Goal: Task Accomplishment & Management: Manage account settings

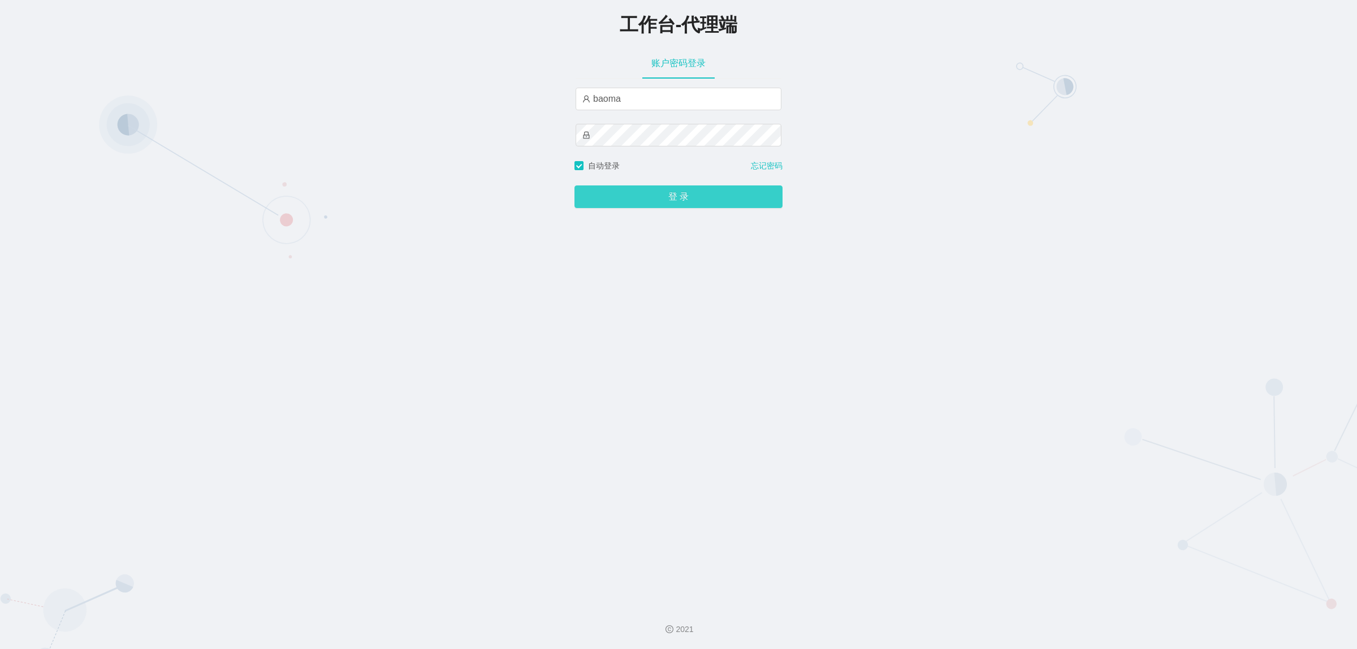
click at [672, 200] on button "登 录" at bounding box center [678, 196] width 208 height 23
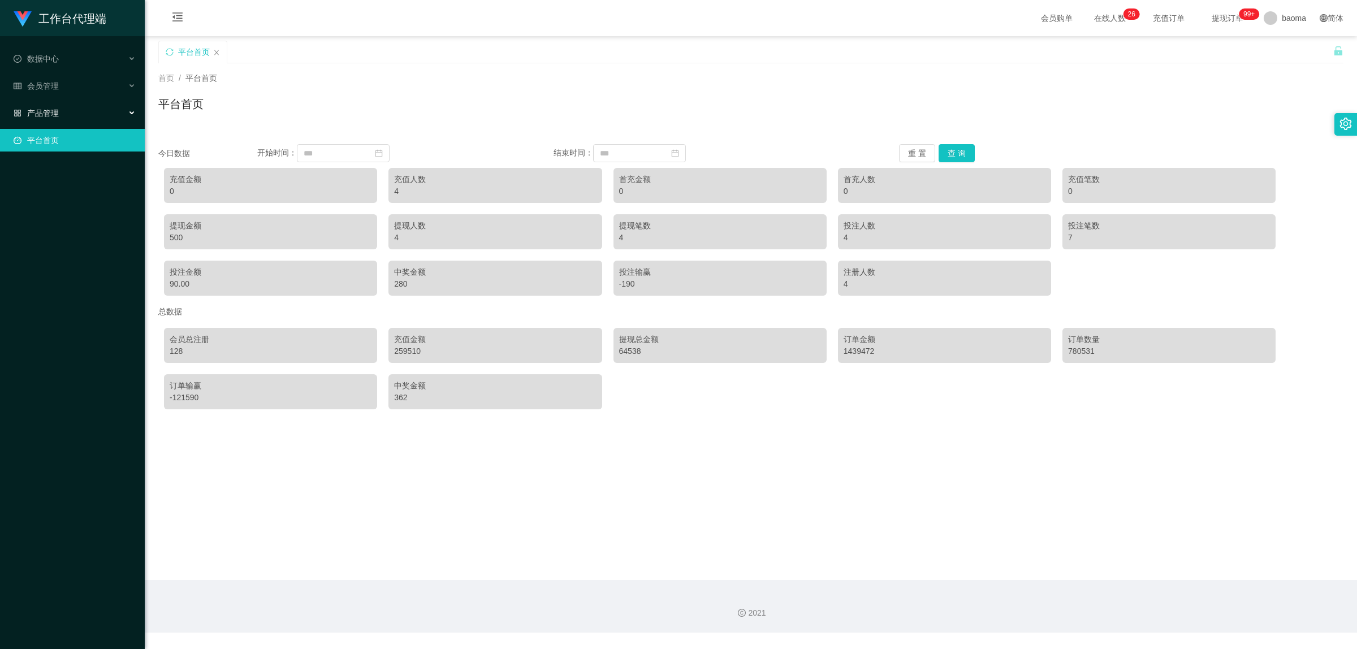
click at [48, 109] on span "产品管理" at bounding box center [36, 113] width 45 height 9
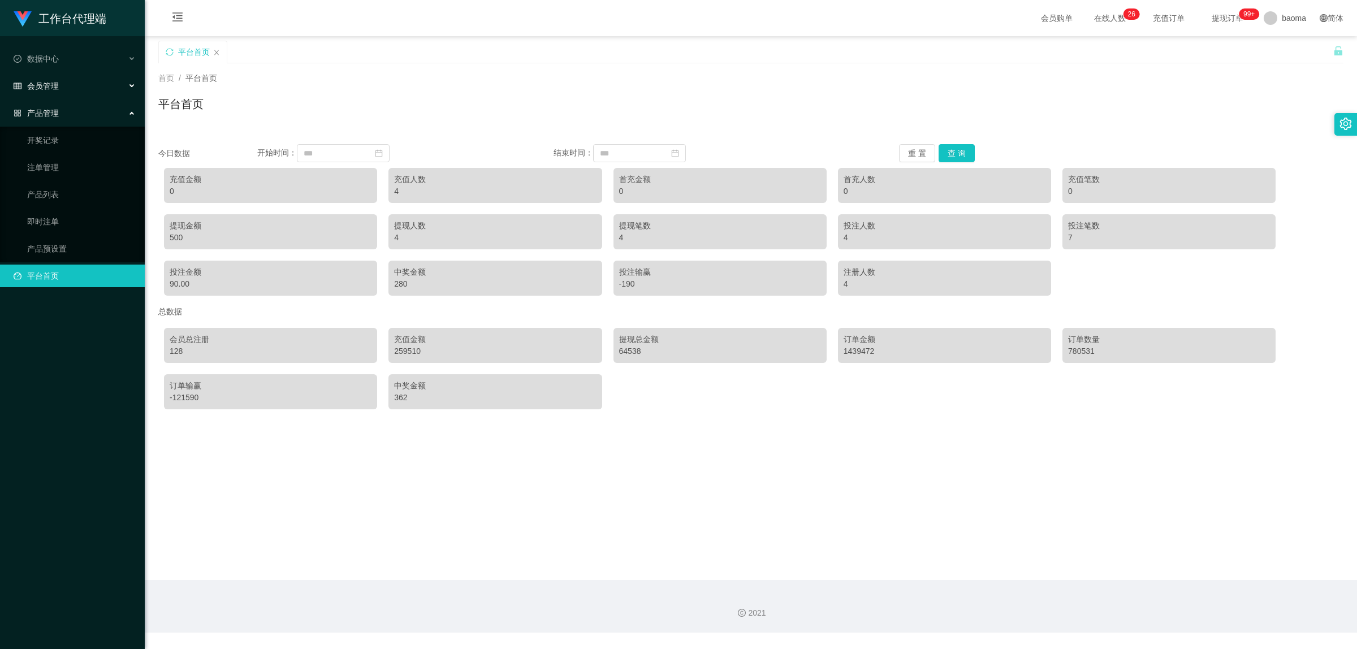
click at [53, 90] on span "会员管理" at bounding box center [36, 85] width 45 height 9
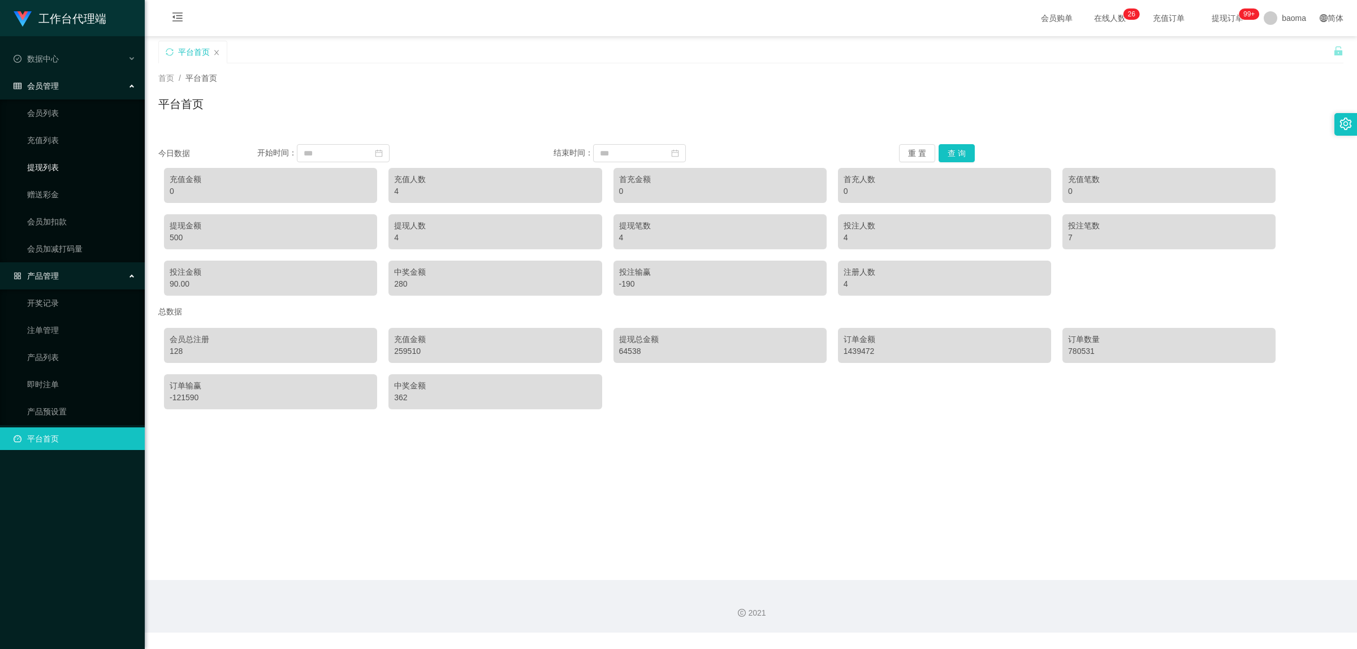
click at [55, 165] on link "提现列表" at bounding box center [81, 167] width 109 height 23
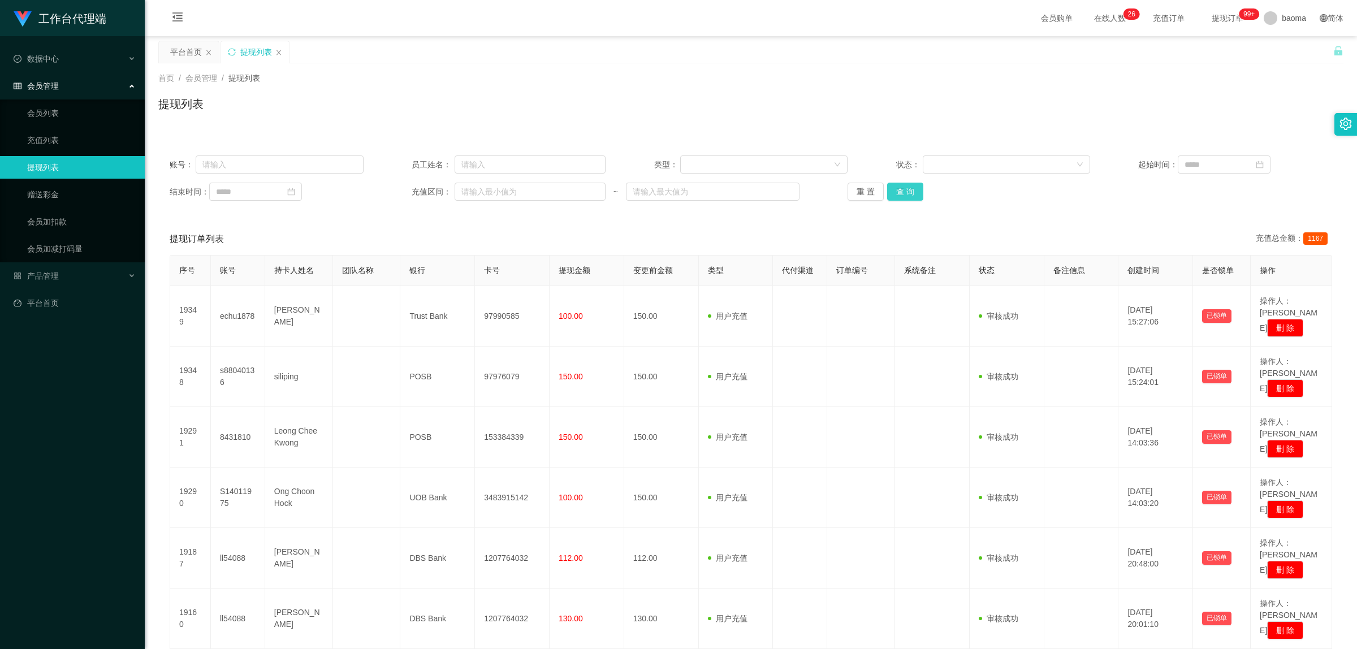
click at [904, 196] on button "查 询" at bounding box center [905, 192] width 36 height 18
drag, startPoint x: 785, startPoint y: 86, endPoint x: 688, endPoint y: 99, distance: 98.1
click at [688, 99] on div "提现列表" at bounding box center [750, 109] width 1185 height 26
click at [261, 171] on input "text" at bounding box center [279, 164] width 167 height 18
paste input "echu1878"
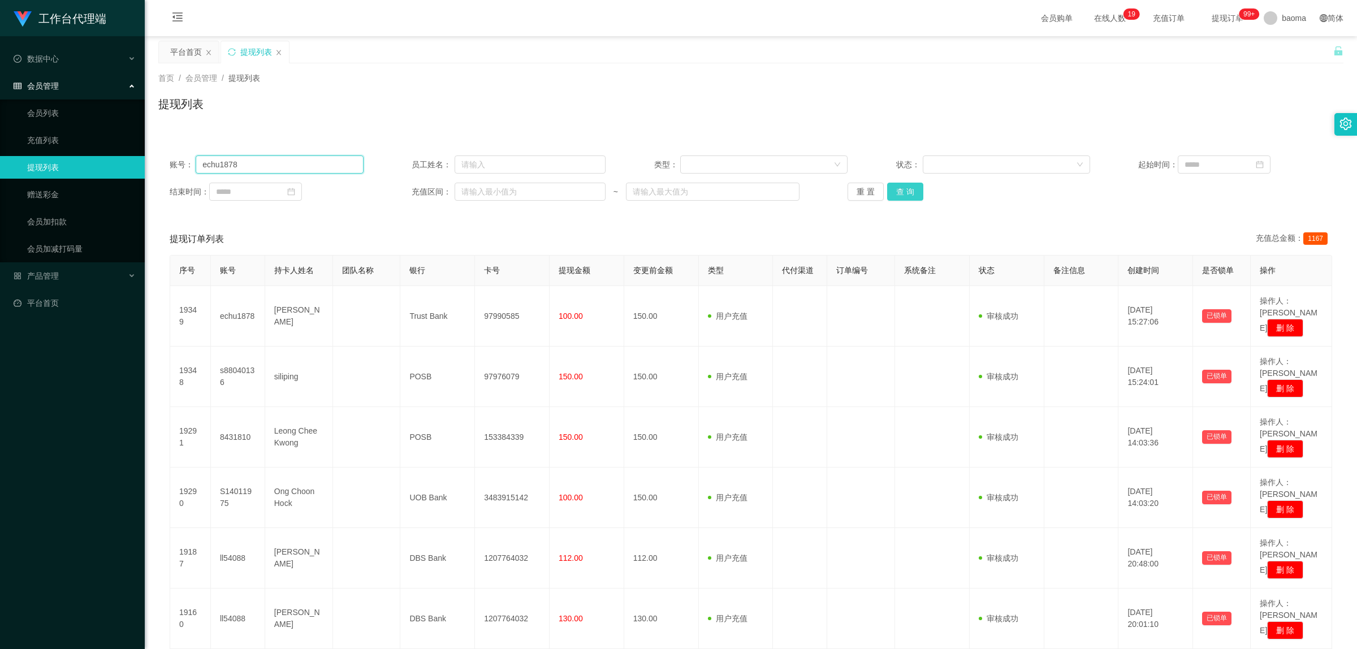
type input "echu1878"
click at [894, 190] on button "查 询" at bounding box center [905, 192] width 36 height 18
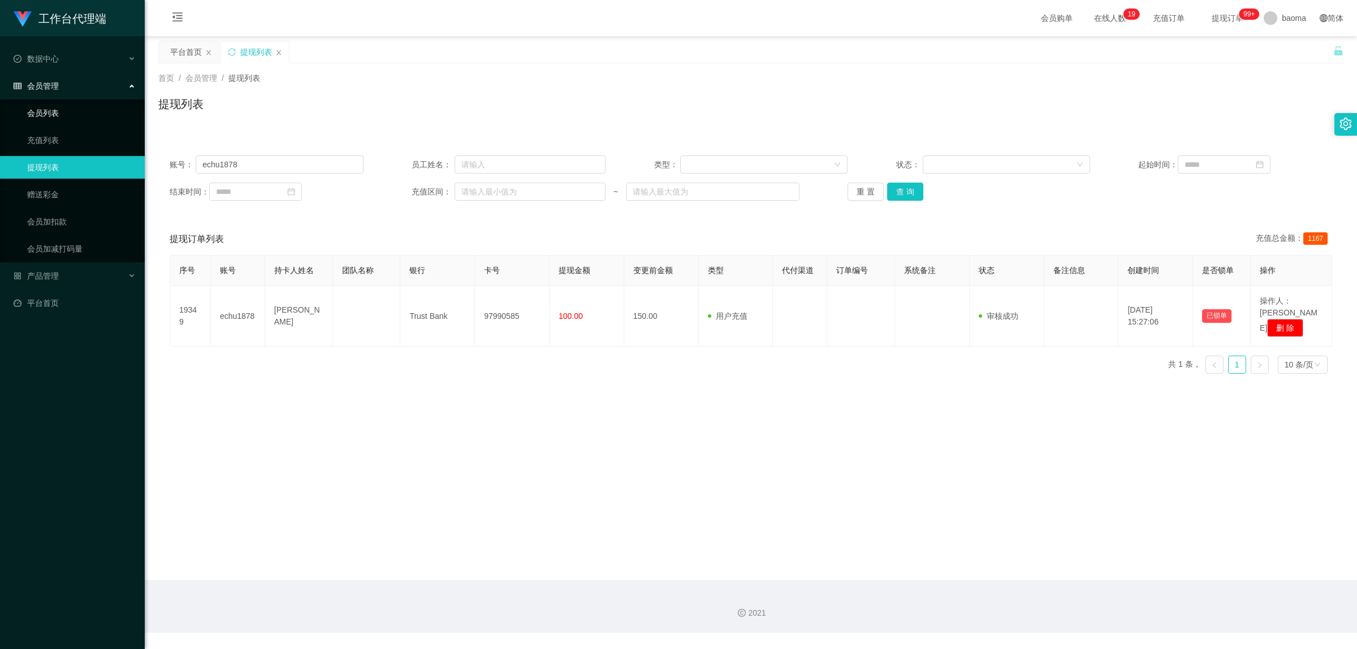
click at [48, 115] on link "会员列表" at bounding box center [81, 113] width 109 height 23
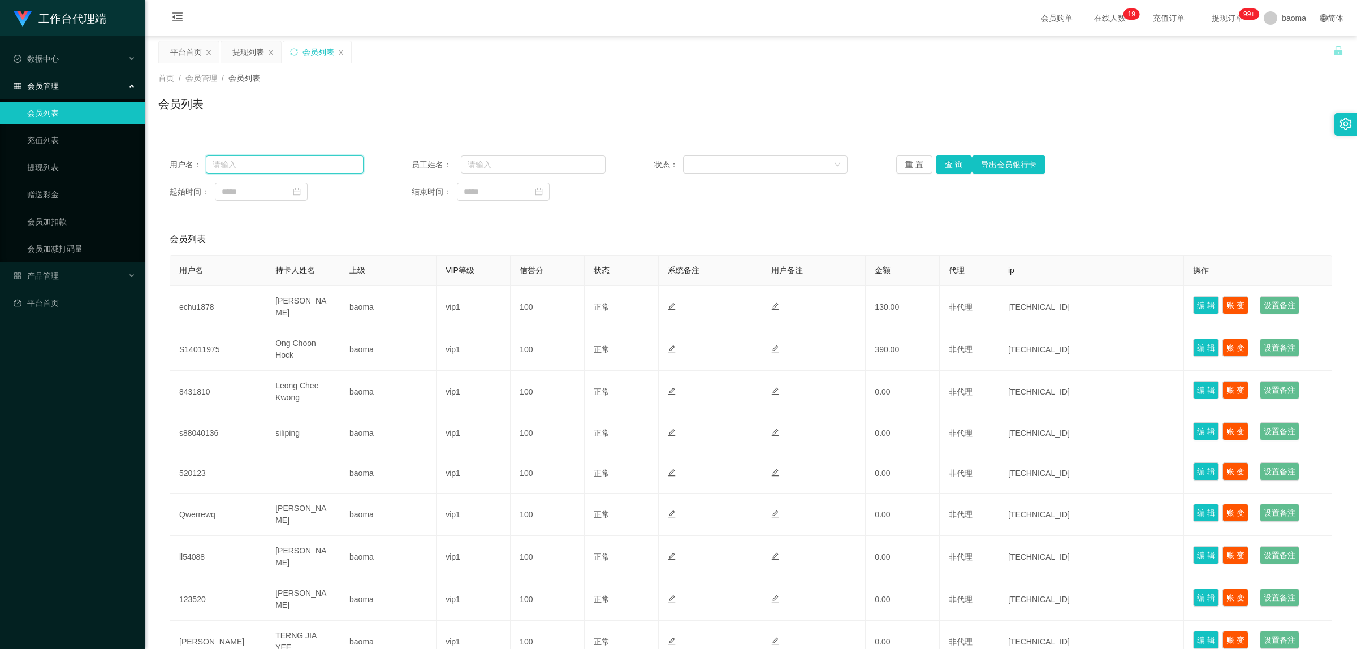
click at [274, 165] on input "text" at bounding box center [285, 164] width 158 height 18
paste input "echu1878"
click at [949, 165] on button "查 询" at bounding box center [954, 164] width 36 height 18
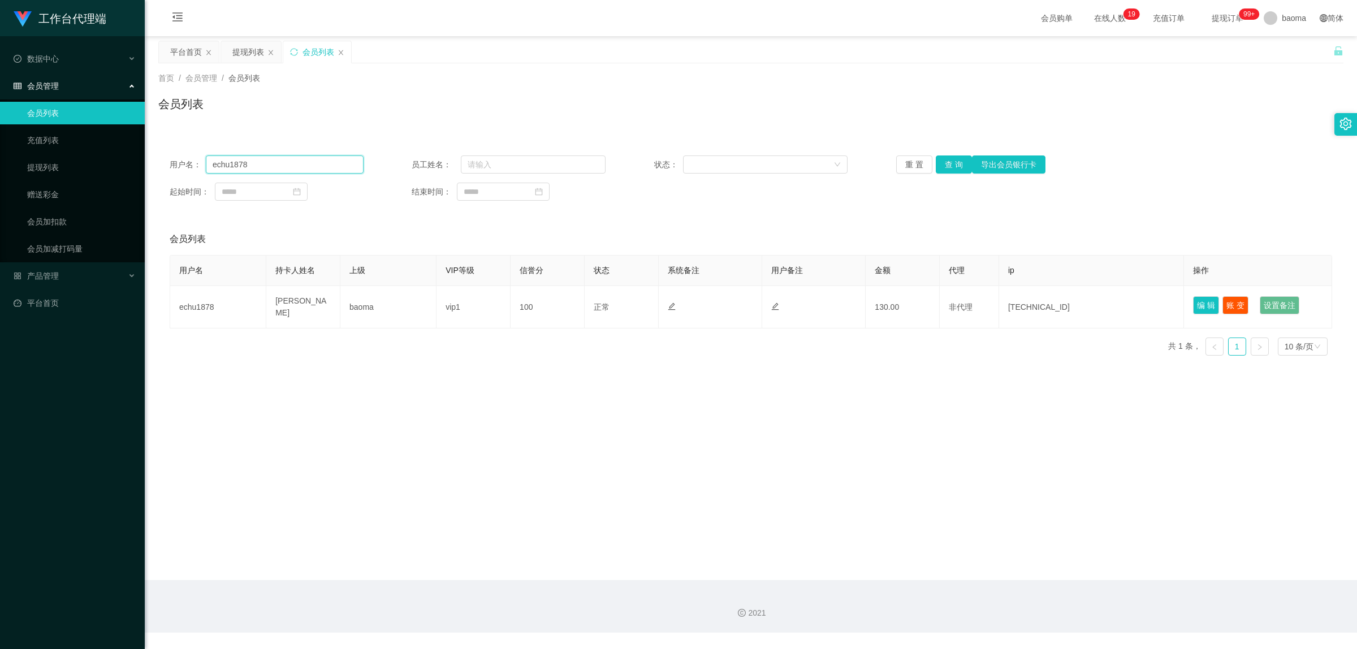
drag, startPoint x: 299, startPoint y: 166, endPoint x: 154, endPoint y: 140, distance: 147.0
click at [158, 142] on div "用户名： echu1878 员工姓名： 状态： 重 置 查 询 导出会员银行卡 起始时间： 结束时间： 会员列表 用户名 持卡人姓名 上级 VIP等级 信誉分…" at bounding box center [750, 248] width 1185 height 234
paste input "S14011975"
type input "S14011975"
click at [948, 165] on button "查 询" at bounding box center [954, 164] width 36 height 18
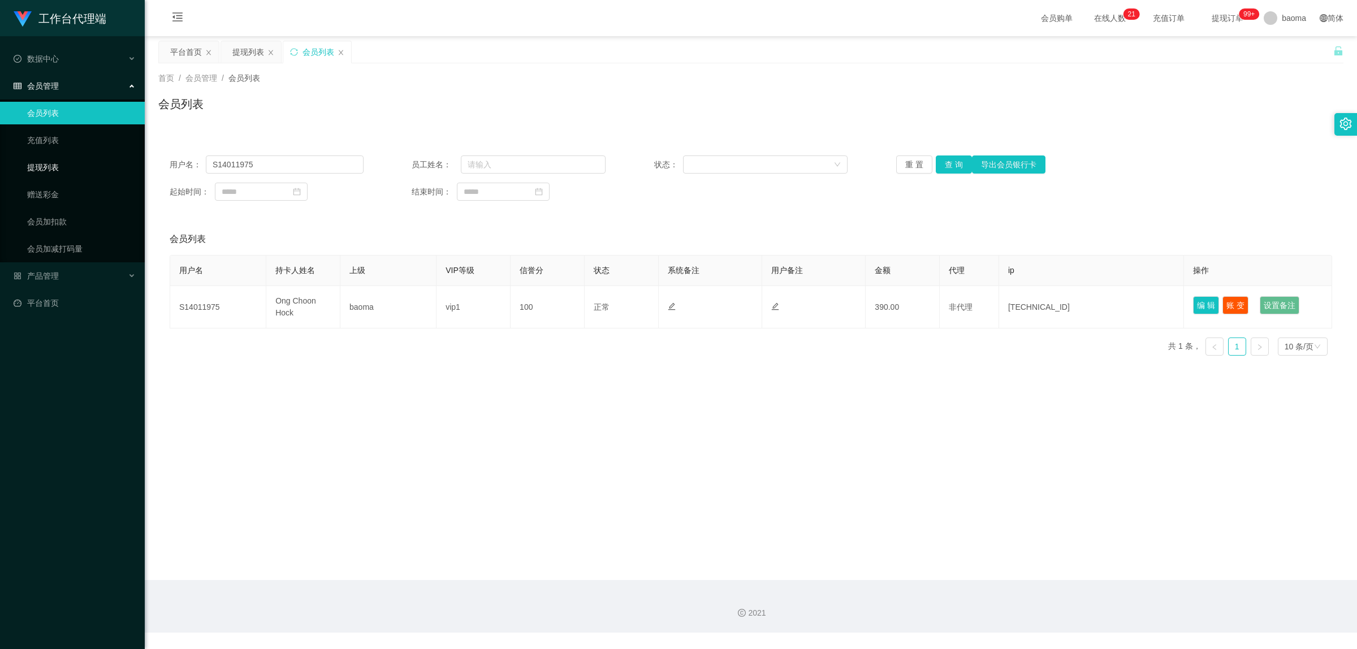
click at [60, 167] on link "提现列表" at bounding box center [81, 167] width 109 height 23
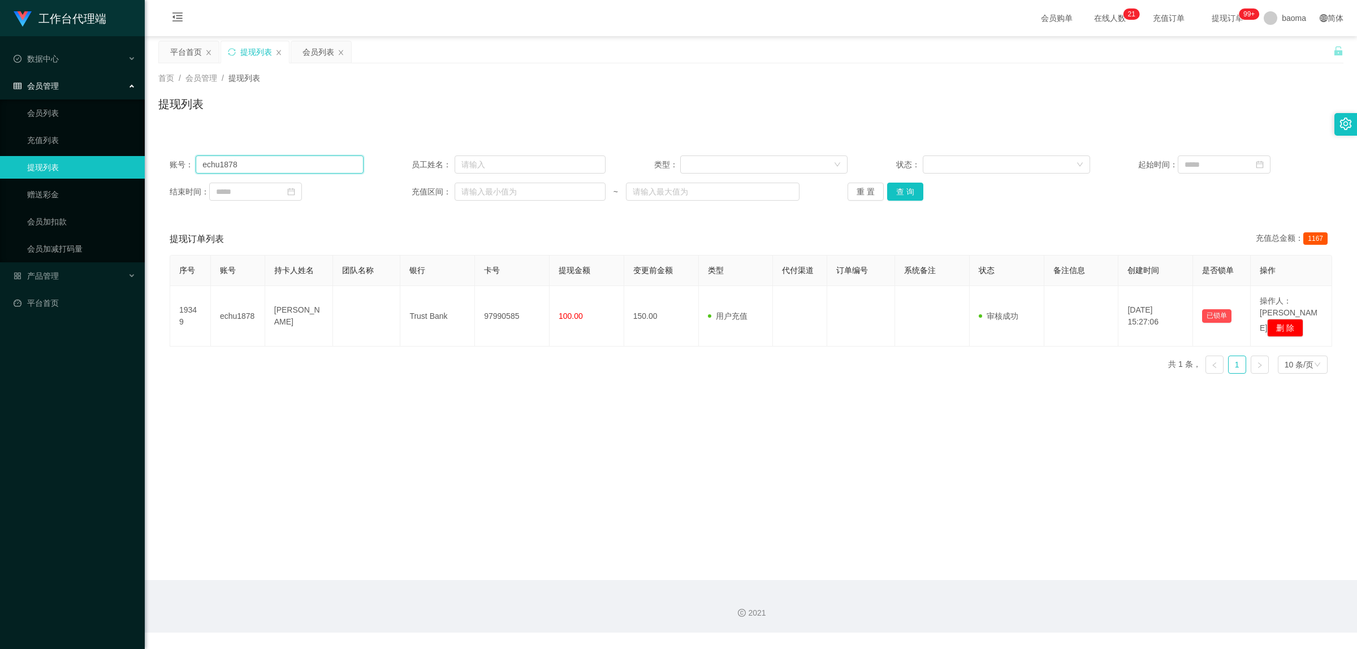
drag, startPoint x: 209, startPoint y: 162, endPoint x: 171, endPoint y: 153, distance: 38.9
click at [175, 153] on div "账号： echu1878 员工姓名： 类型： 状态： 起始时间： 结束时间： 充值区间： ~ 重 置 查 询" at bounding box center [750, 178] width 1185 height 68
paste input "S14011975"
type input "S14011975"
click at [903, 187] on button "查 询" at bounding box center [905, 192] width 36 height 18
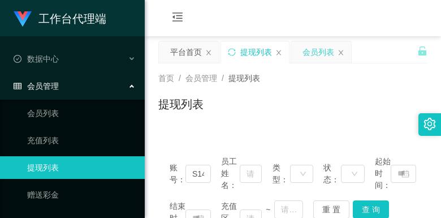
drag, startPoint x: 338, startPoint y: 71, endPoint x: 348, endPoint y: 48, distance: 25.0
click at [338, 69] on div "首页 / 会员管理 / 提现列表 / 提现列表" at bounding box center [293, 96] width 296 height 67
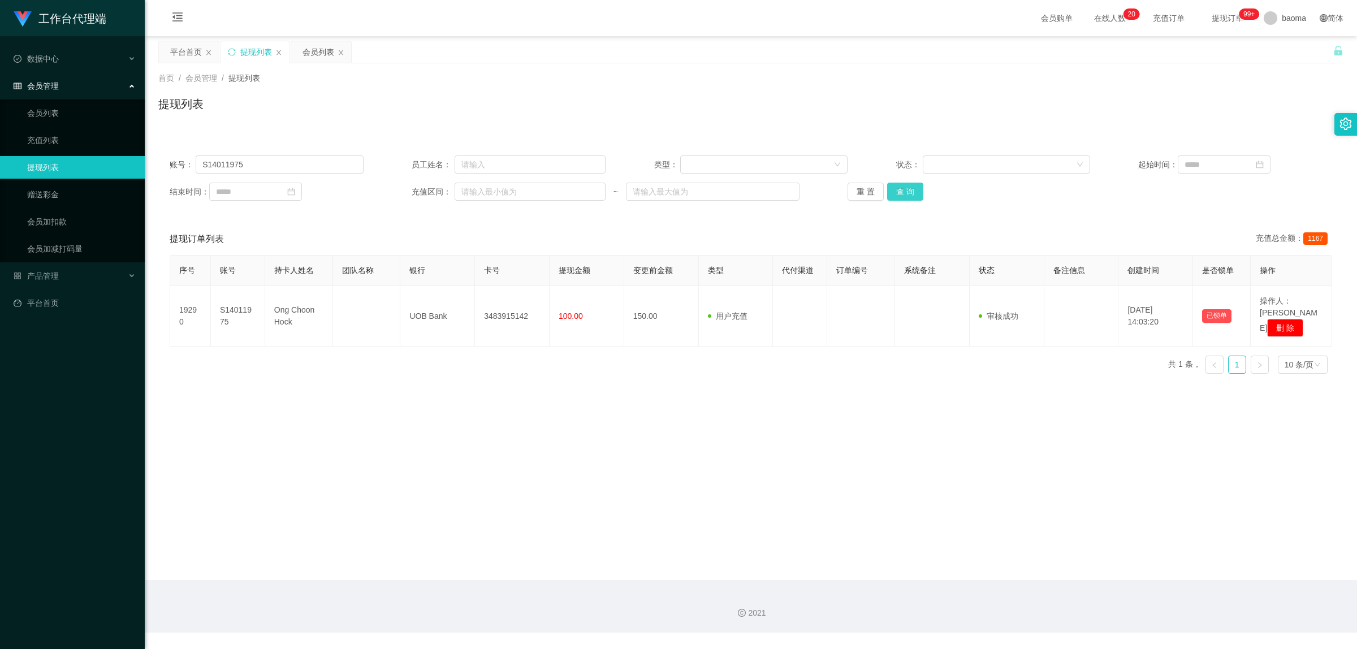
click at [906, 191] on button "查 询" at bounding box center [905, 192] width 36 height 18
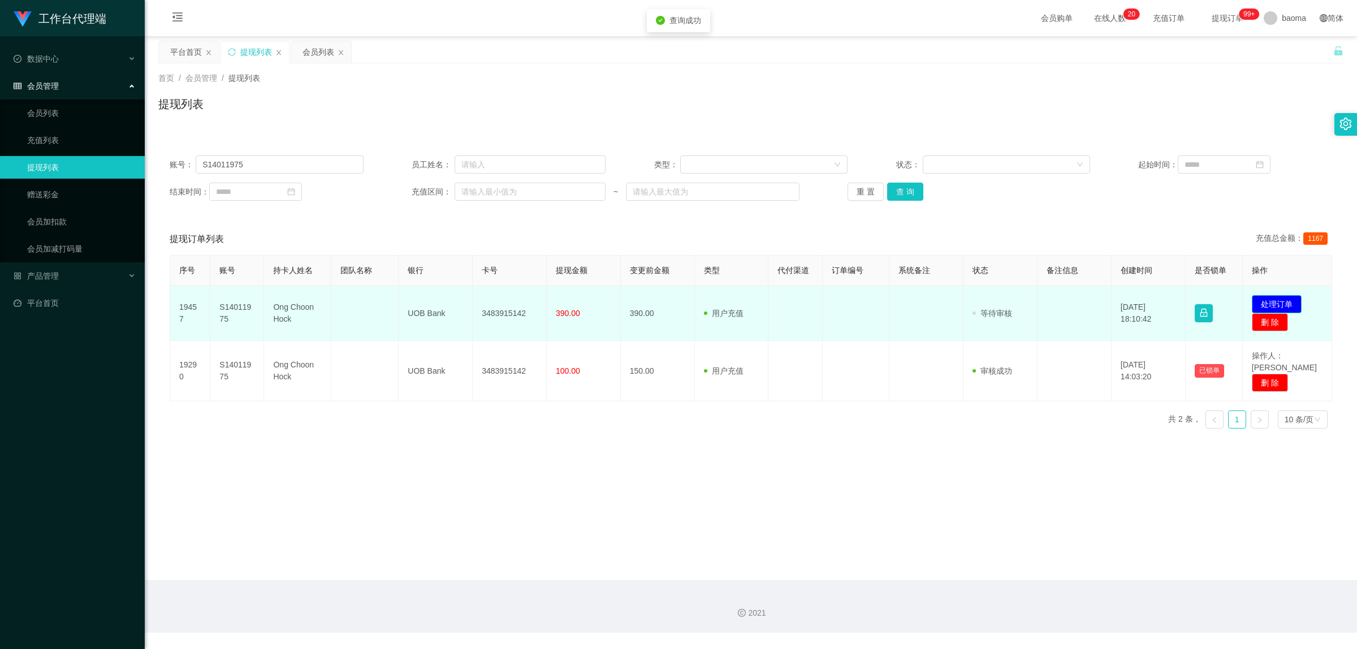
click at [1284, 300] on button "处理订单" at bounding box center [1277, 304] width 50 height 18
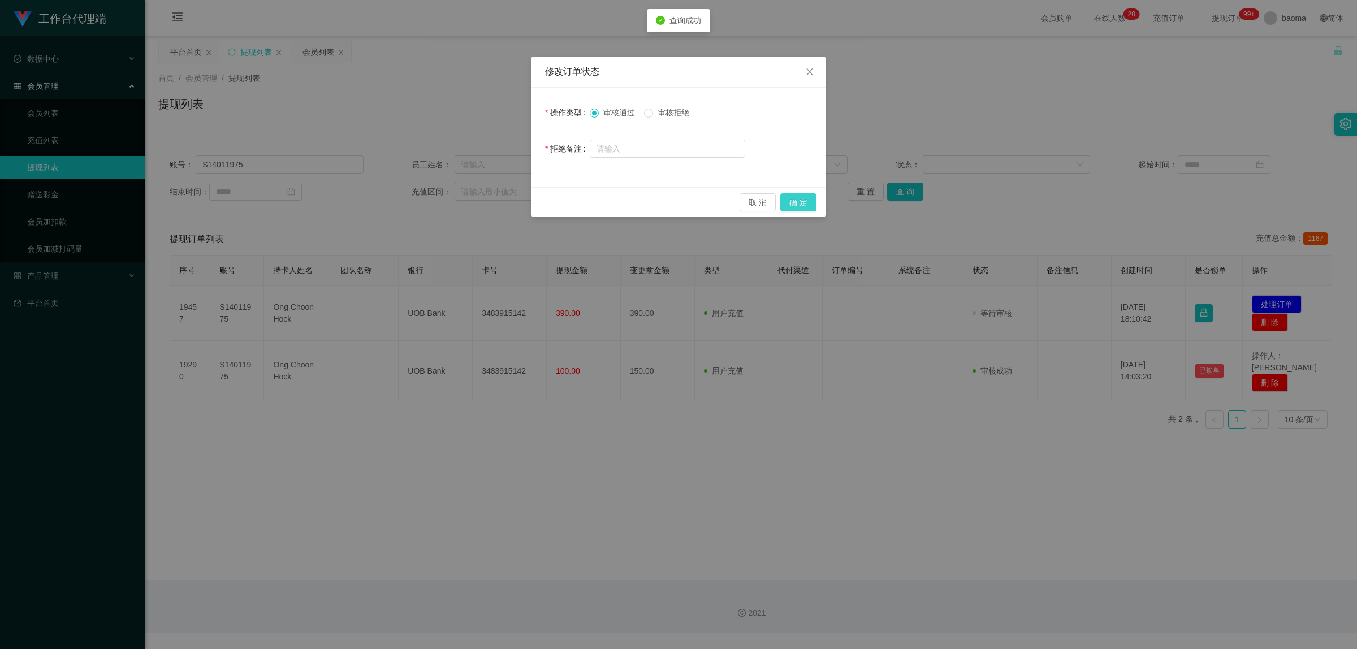
click at [800, 199] on button "确 定" at bounding box center [798, 202] width 36 height 18
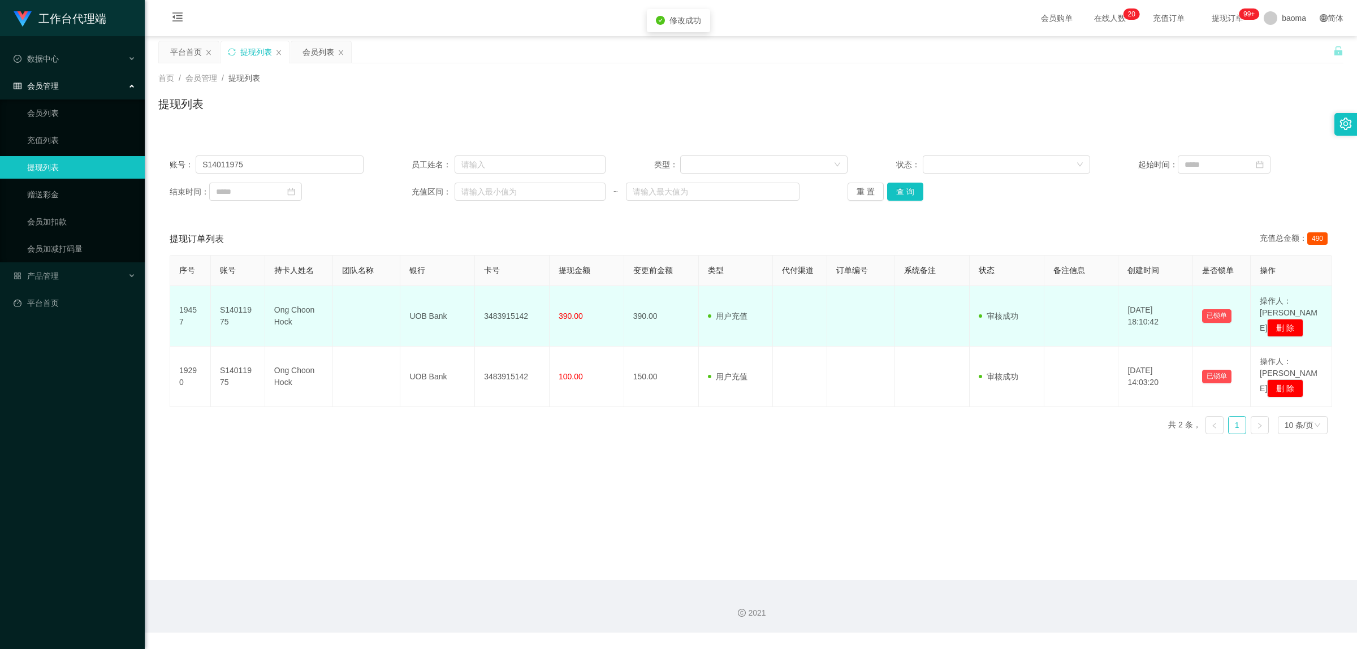
click at [509, 311] on td "3483915142" at bounding box center [512, 316] width 75 height 61
copy td "3483915142"
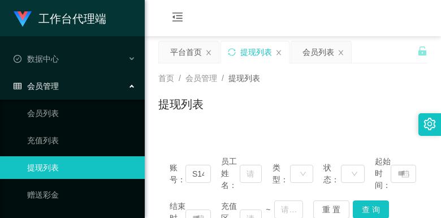
click at [334, 90] on div "首页 / 会员管理 / 提现列表 / 提现列表" at bounding box center [292, 96] width 269 height 49
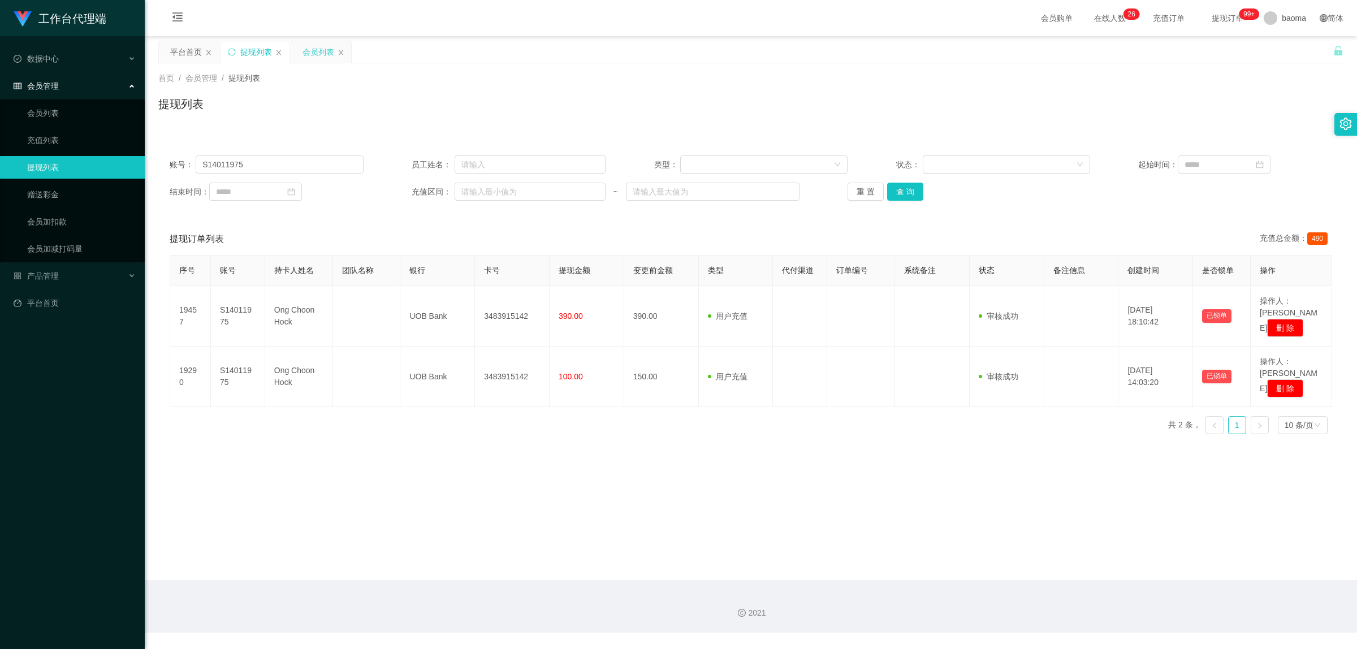
click at [318, 55] on div "会员列表" at bounding box center [319, 51] width 32 height 21
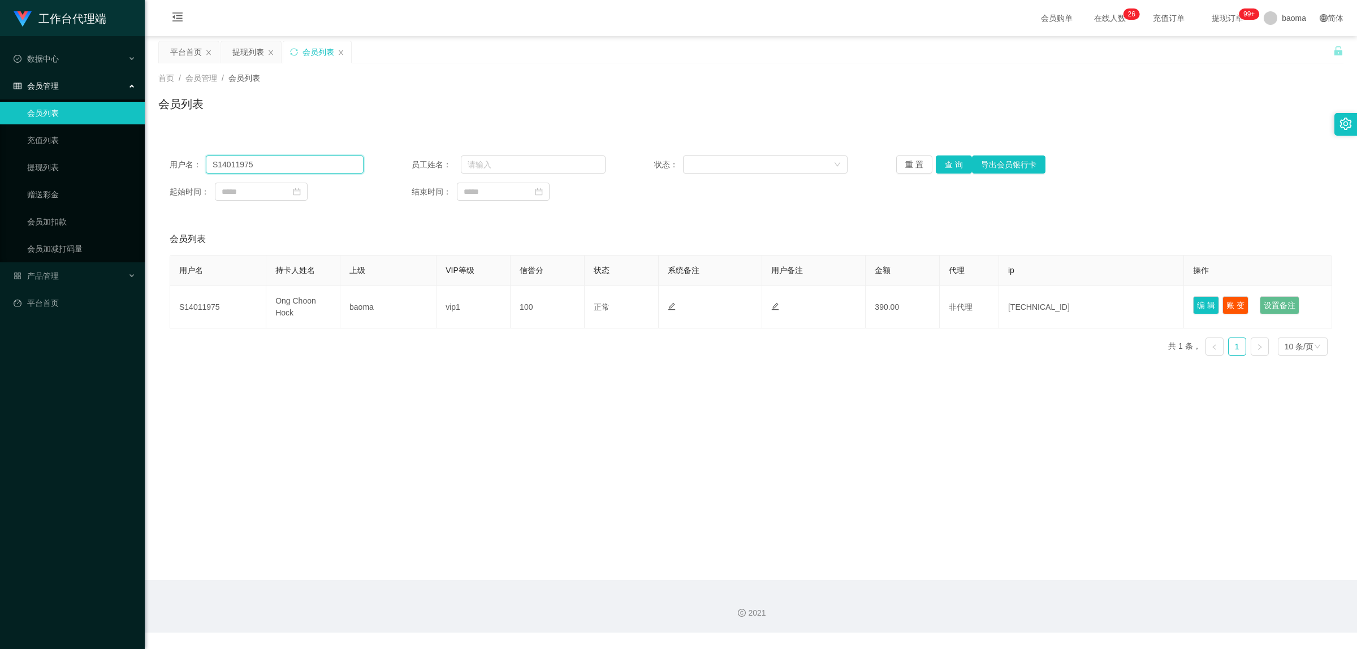
drag, startPoint x: 304, startPoint y: 164, endPoint x: 193, endPoint y: 133, distance: 115.7
click at [181, 135] on div "用户名： S14011975 员工姓名： 状态： 重 置 查 询 导出会员银行卡 起始时间： 结束时间： 会员列表 用户名 持卡人姓名 上级 VIP等级 信誉…" at bounding box center [750, 248] width 1185 height 234
paste input "s88040136"
type input "s88040136"
click at [952, 162] on button "查 询" at bounding box center [954, 164] width 36 height 18
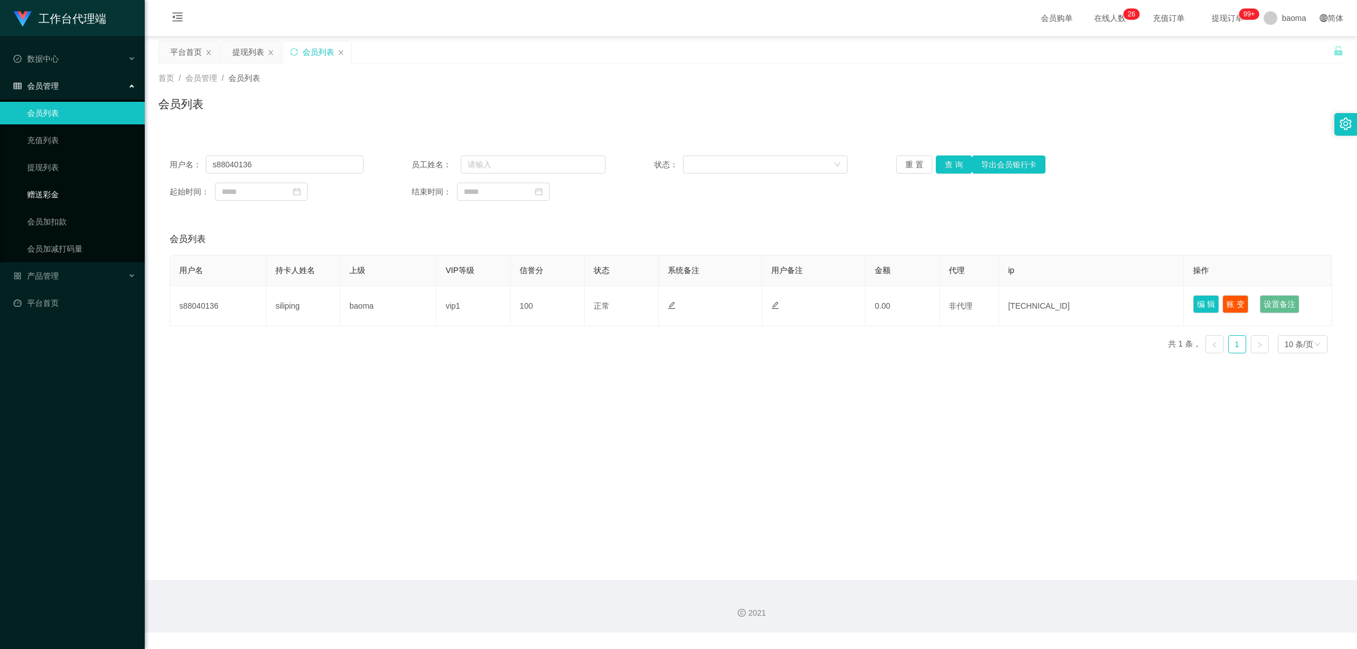
drag, startPoint x: 54, startPoint y: 192, endPoint x: 54, endPoint y: 184, distance: 7.9
click at [54, 192] on link "赠送彩金" at bounding box center [81, 194] width 109 height 23
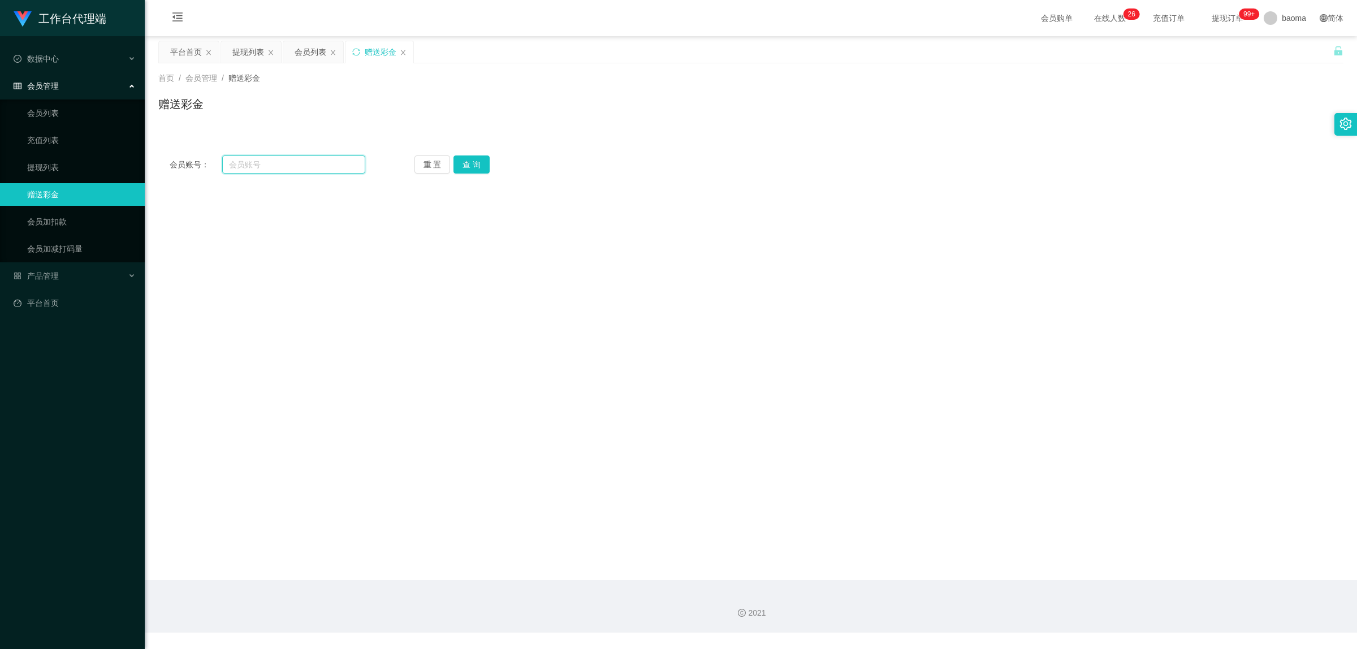
click at [284, 160] on input "text" at bounding box center [293, 164] width 143 height 18
paste input "s88040136"
type input "s88040136"
click at [466, 165] on button "查 询" at bounding box center [471, 164] width 36 height 18
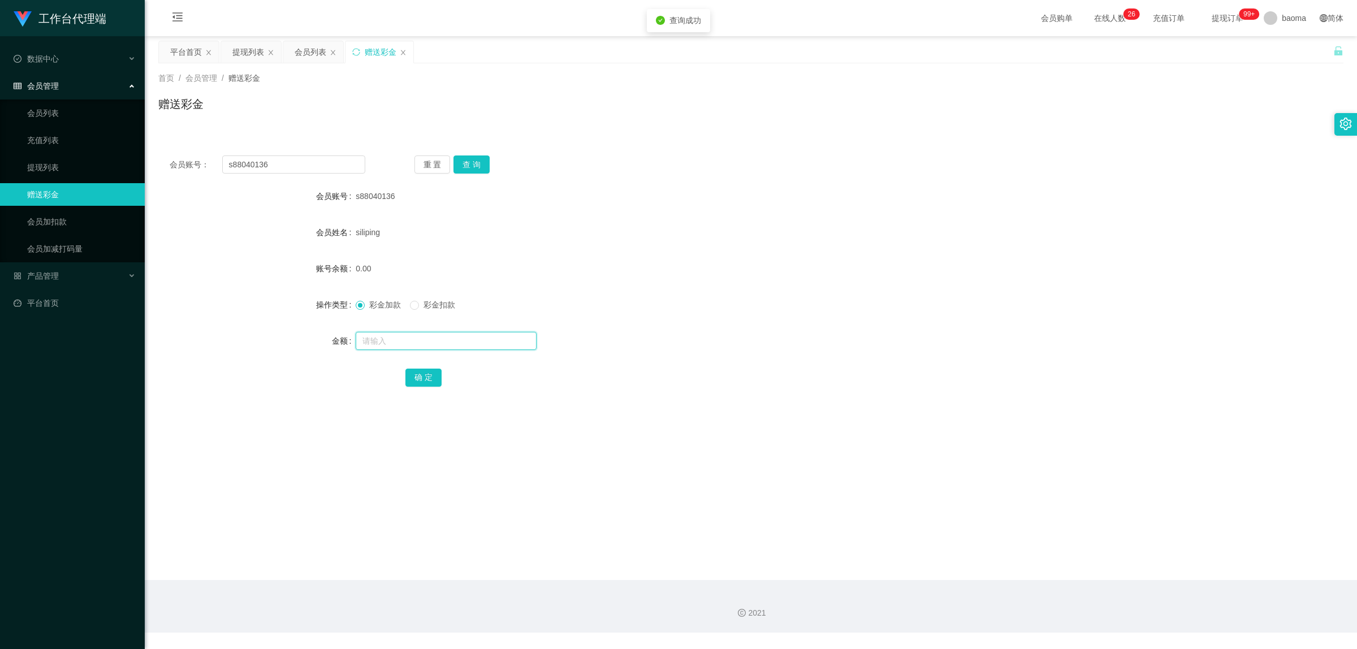
click at [396, 345] on input "text" at bounding box center [446, 341] width 181 height 18
type input "72"
click at [436, 381] on button "确 定" at bounding box center [423, 378] width 36 height 18
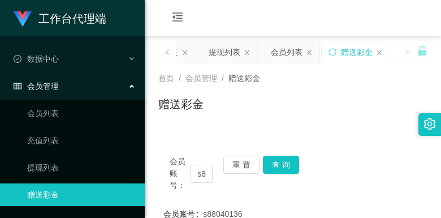
click at [364, 96] on div "赠送彩金" at bounding box center [292, 109] width 269 height 26
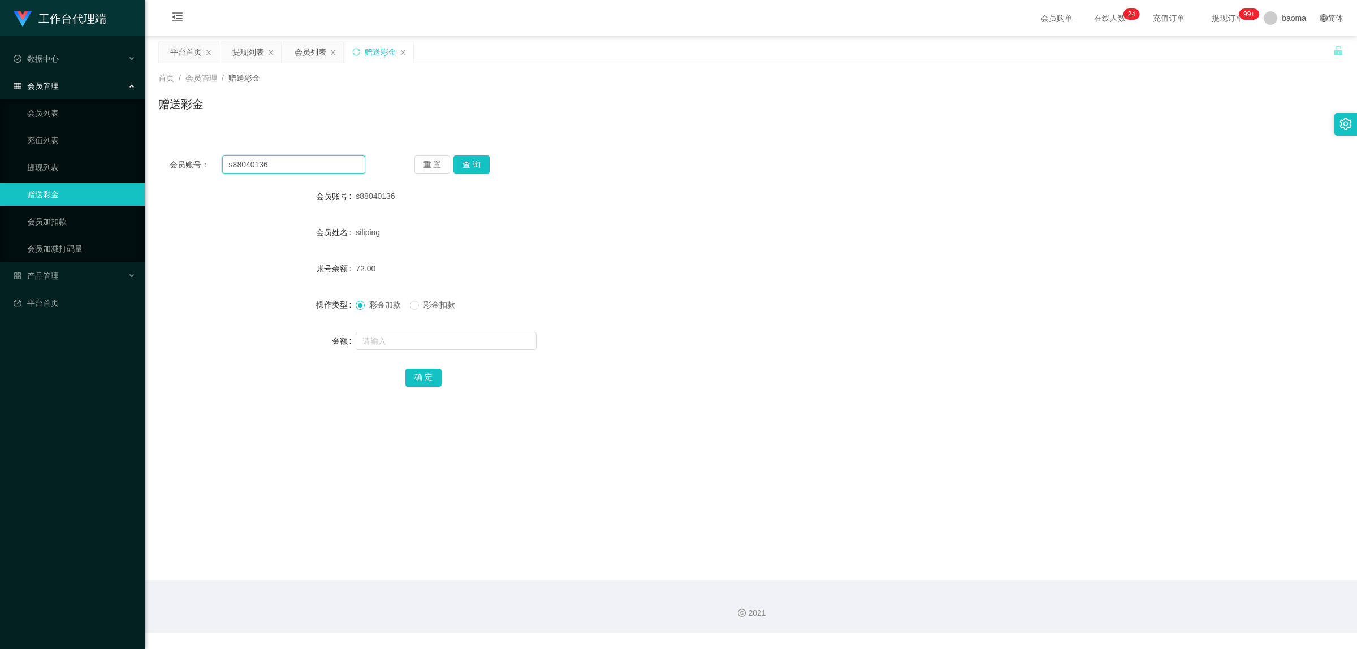
drag, startPoint x: 300, startPoint y: 161, endPoint x: 209, endPoint y: 147, distance: 91.6
click at [209, 147] on div "会员账号： s88040136 重 置 查 询 会员账号 s88040136 会员姓名 siliping 账号余额 72.00 操作类型 彩金加款 彩金扣款 …" at bounding box center [750, 278] width 1185 height 269
paste input "8431810"
type input "8431810"
click at [476, 170] on button "查 询" at bounding box center [471, 164] width 36 height 18
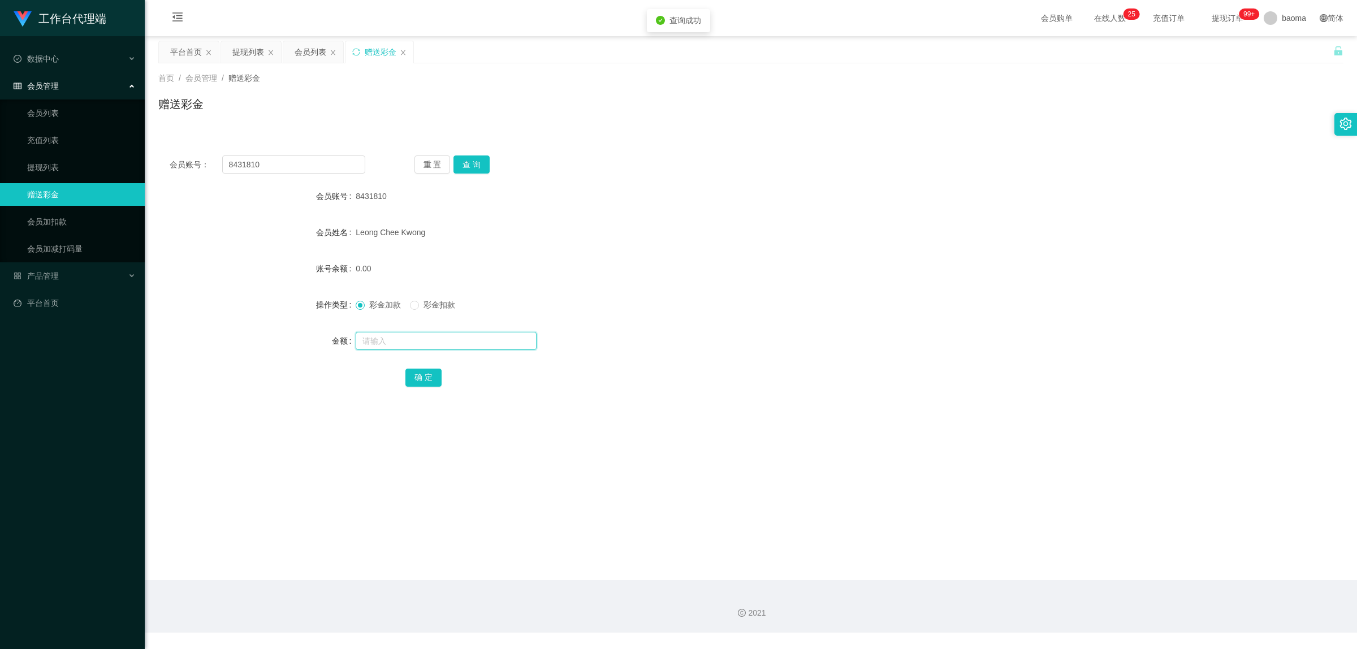
drag, startPoint x: 393, startPoint y: 339, endPoint x: 390, endPoint y: 334, distance: 5.8
click at [393, 336] on input "text" at bounding box center [446, 341] width 181 height 18
type input "120"
click at [430, 374] on button "确 定" at bounding box center [423, 378] width 36 height 18
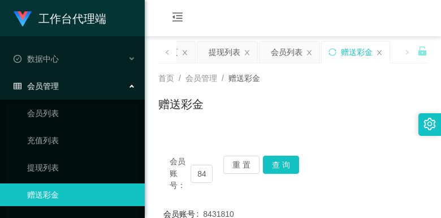
drag, startPoint x: 345, startPoint y: 81, endPoint x: 349, endPoint y: 75, distance: 6.6
click at [346, 80] on div "首页 / 会员管理 / 赠送彩金 /" at bounding box center [292, 78] width 269 height 12
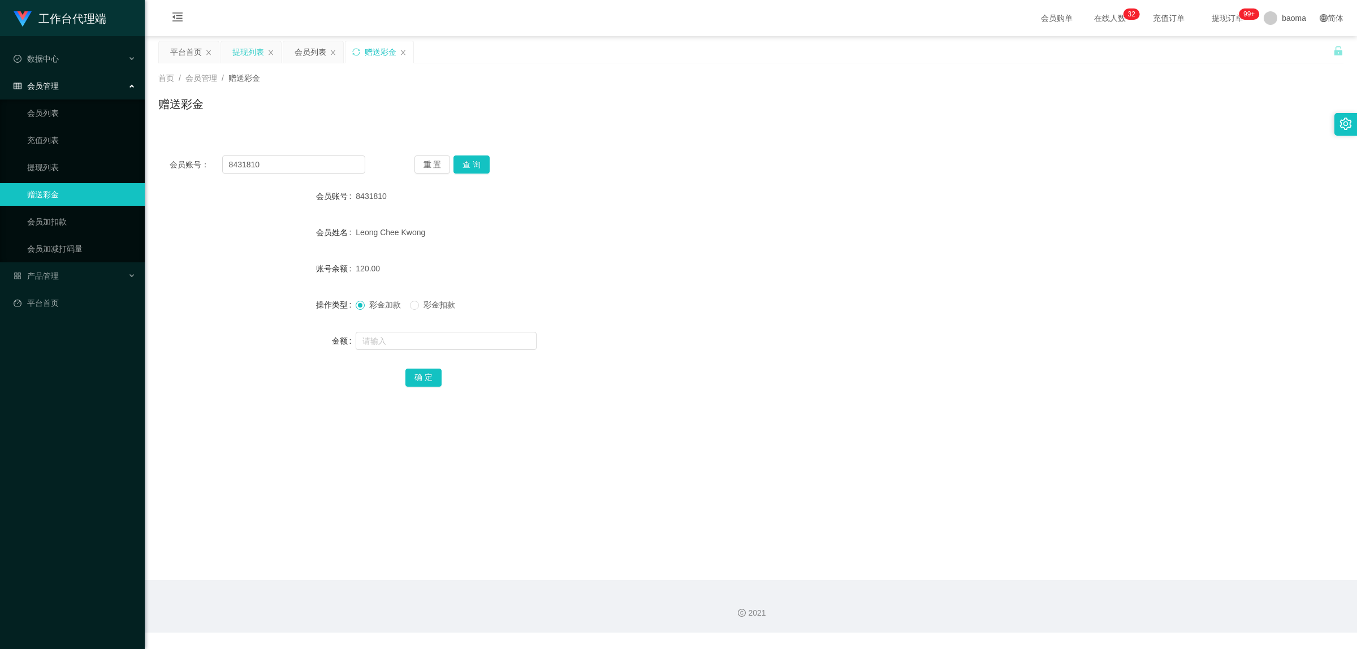
drag, startPoint x: 243, startPoint y: 53, endPoint x: 258, endPoint y: 55, distance: 15.0
click at [243, 53] on div "提现列表" at bounding box center [248, 51] width 32 height 21
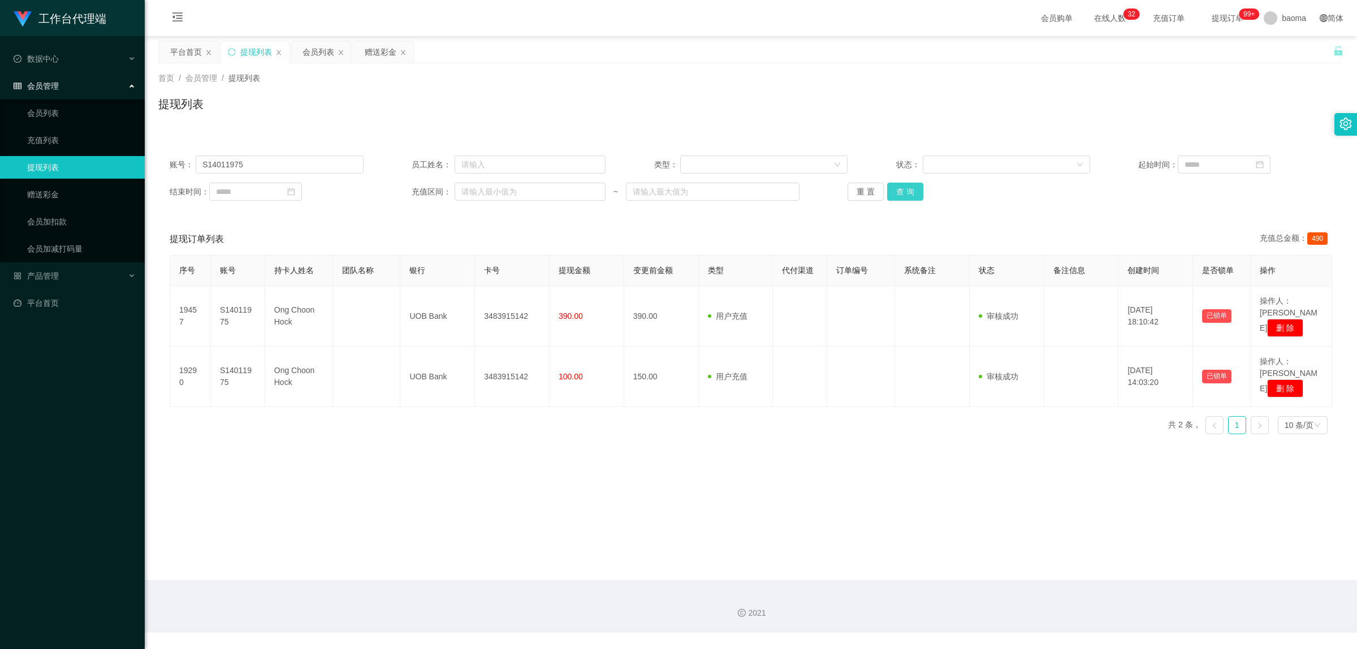
click at [903, 194] on button "查 询" at bounding box center [905, 192] width 36 height 18
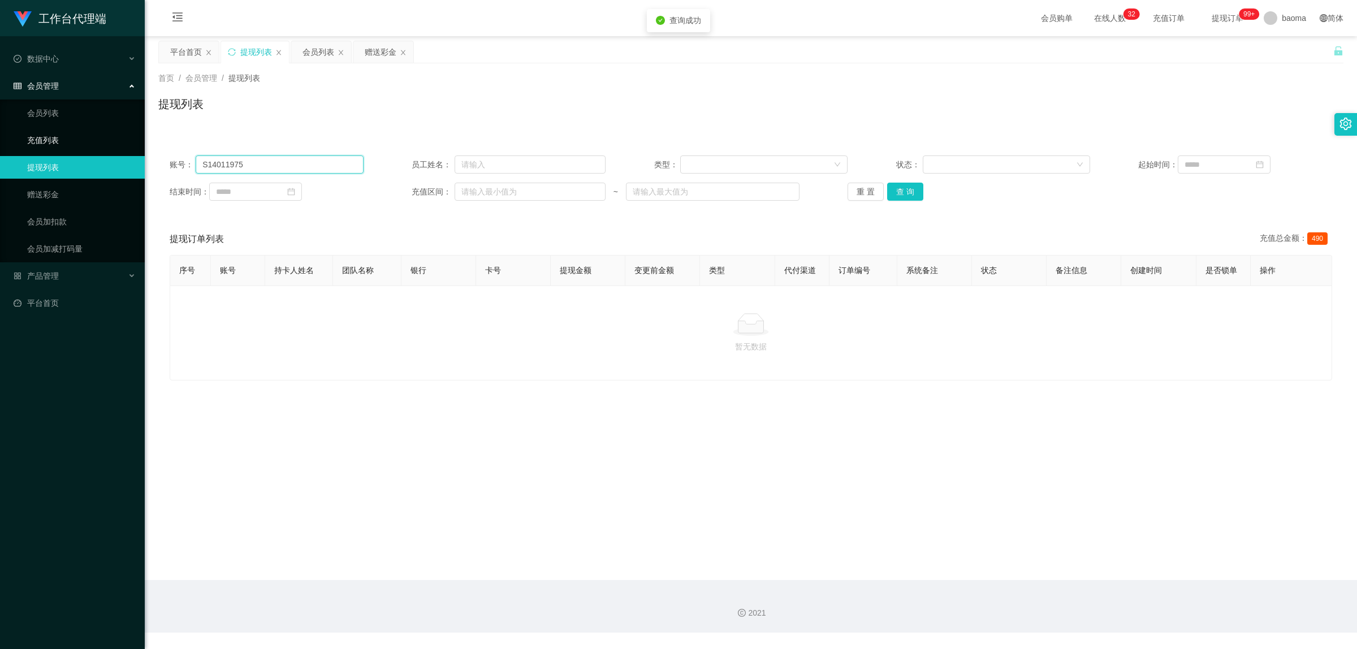
drag, startPoint x: 270, startPoint y: 165, endPoint x: 118, endPoint y: 130, distance: 156.0
click at [119, 127] on section "工作台代理端 数据中心 会员管理 会员列表 充值列表 提现列表 赠送彩金 会员加扣款 会员加减打码量 产品管理 开奖记录 注单管理 产品列表 即时注单 产品预…" at bounding box center [678, 316] width 1357 height 633
click at [908, 188] on button "查 询" at bounding box center [905, 192] width 36 height 18
